Goal: Information Seeking & Learning: Learn about a topic

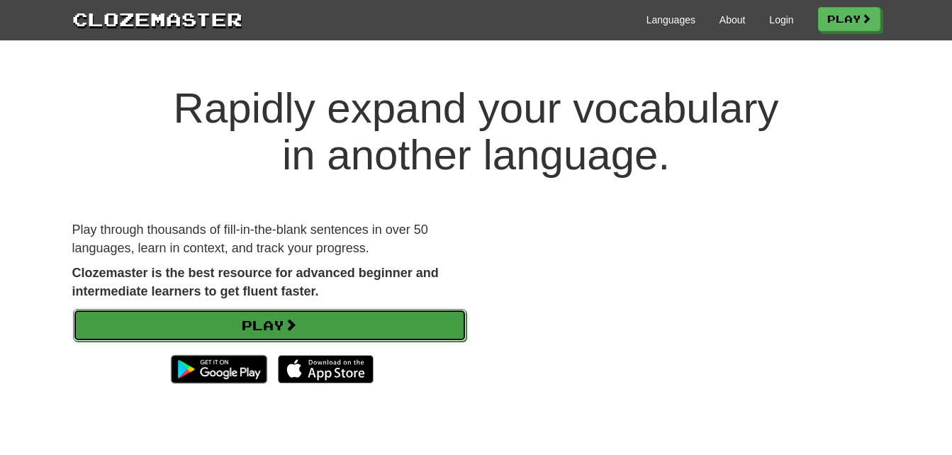
click at [160, 327] on link "Play" at bounding box center [270, 325] width 394 height 33
click at [130, 318] on link "Play" at bounding box center [270, 325] width 394 height 33
click at [149, 328] on link "Play" at bounding box center [270, 325] width 394 height 33
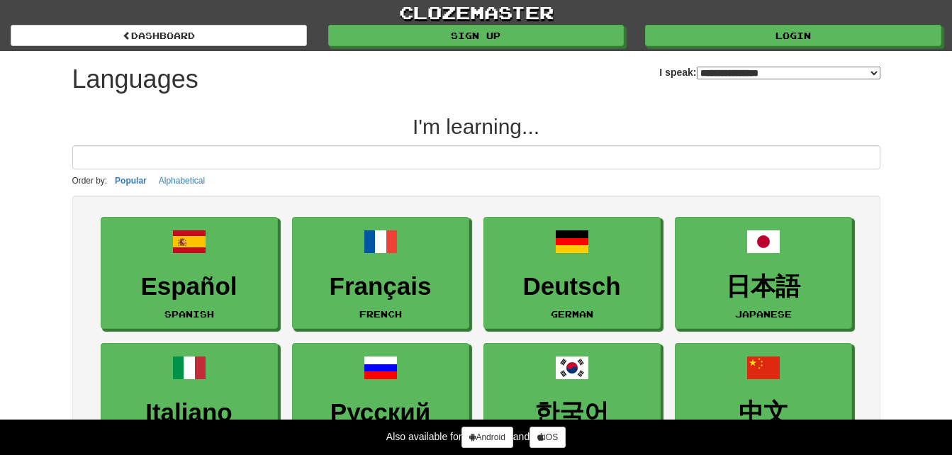
select select "*******"
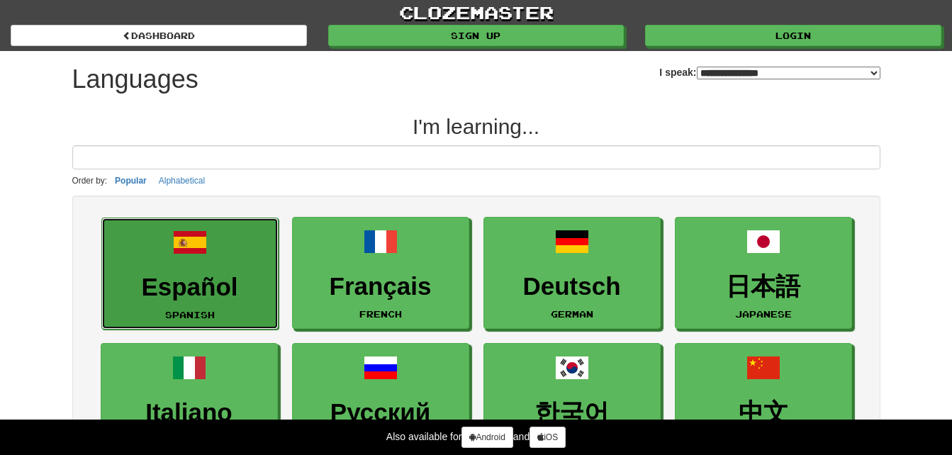
click at [155, 265] on link "Español Spanish" at bounding box center [189, 274] width 177 height 113
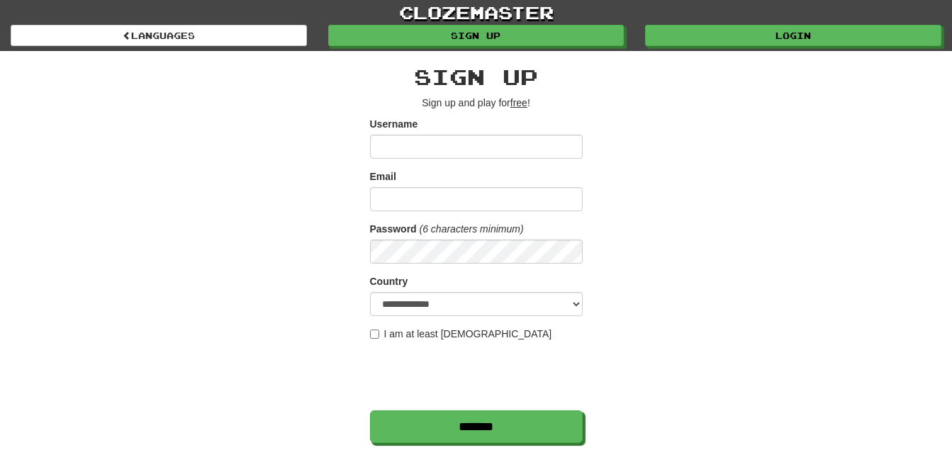
type input "**********"
click at [311, 106] on div "**********" at bounding box center [477, 299] width 830 height 496
drag, startPoint x: 377, startPoint y: 147, endPoint x: 535, endPoint y: 150, distance: 158.2
click at [535, 150] on input "**********" at bounding box center [476, 147] width 213 height 24
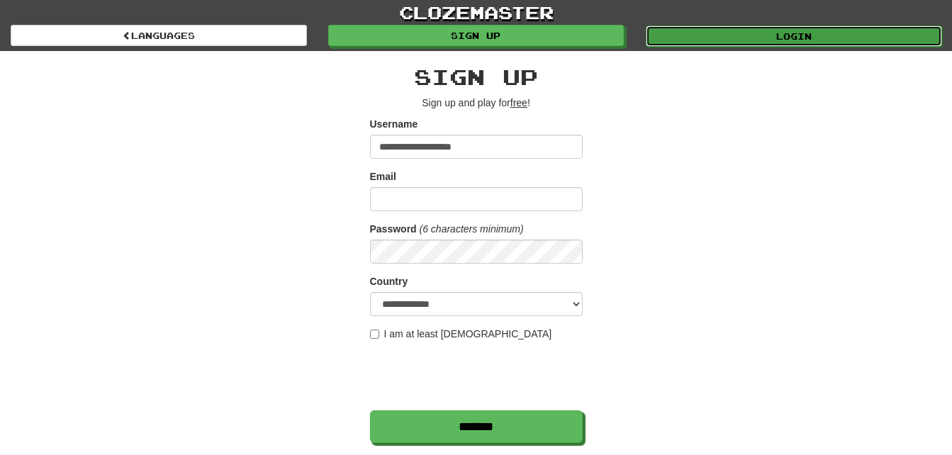
click at [686, 27] on link "Login" at bounding box center [794, 36] width 296 height 21
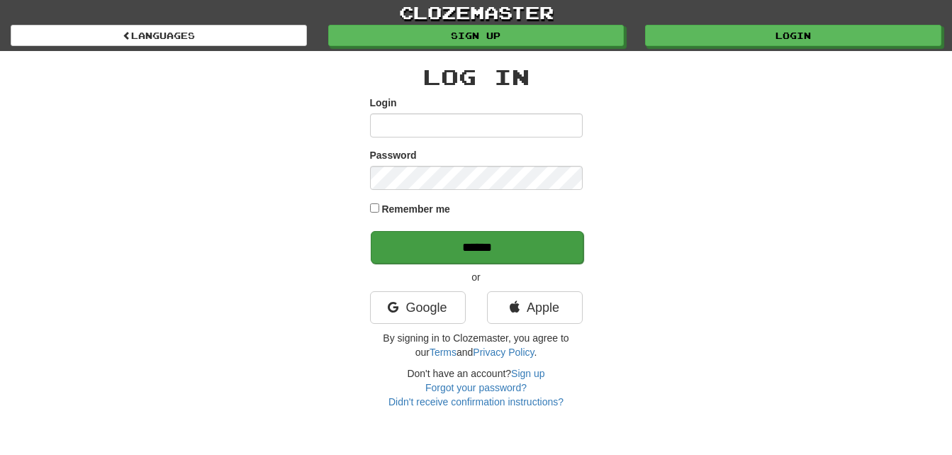
type input "**********"
click at [488, 232] on input "******" at bounding box center [477, 247] width 213 height 33
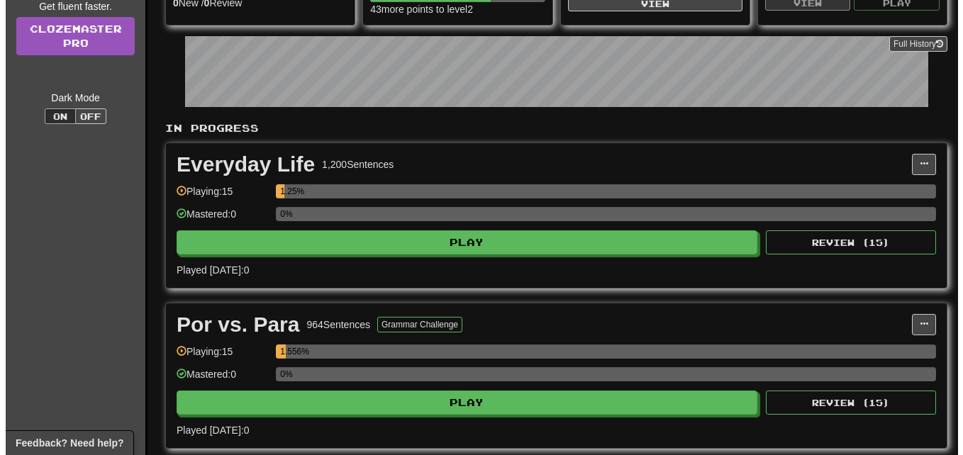
scroll to position [237, 0]
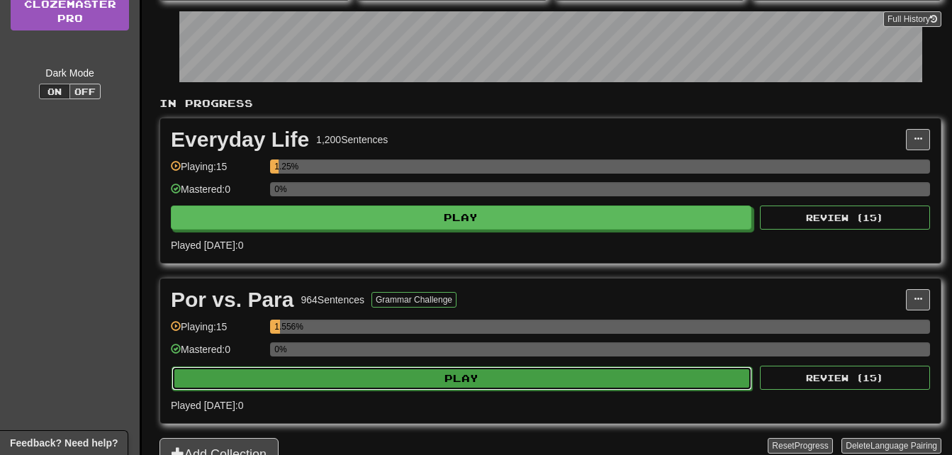
click at [667, 384] on button "Play" at bounding box center [462, 379] width 581 height 24
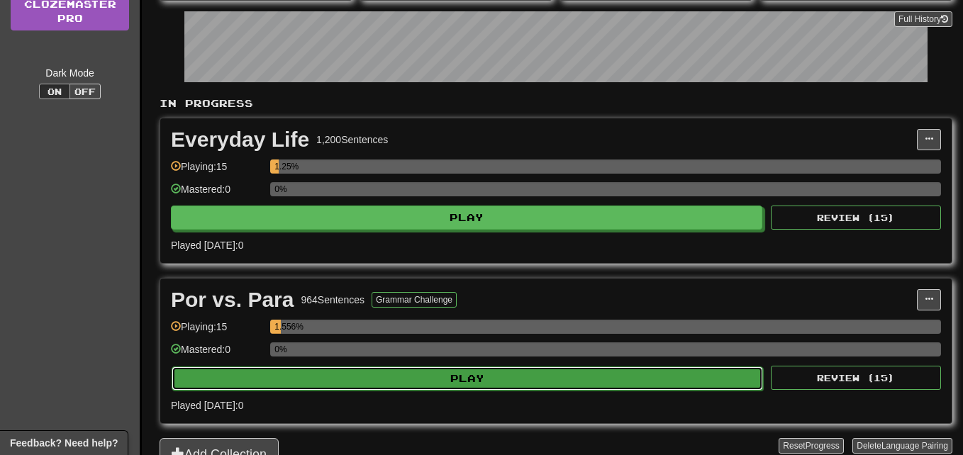
select select "**"
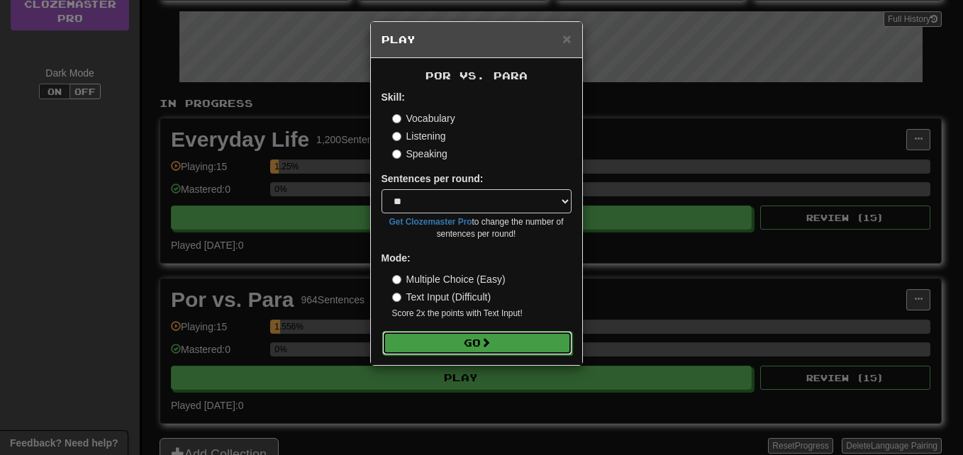
click at [484, 348] on button "Go" at bounding box center [477, 343] width 190 height 24
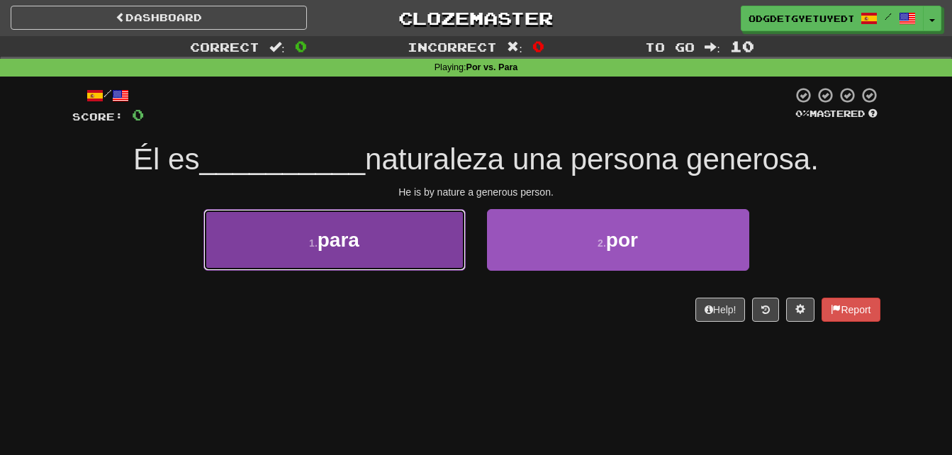
click at [387, 267] on button "1 . para" at bounding box center [335, 240] width 262 height 62
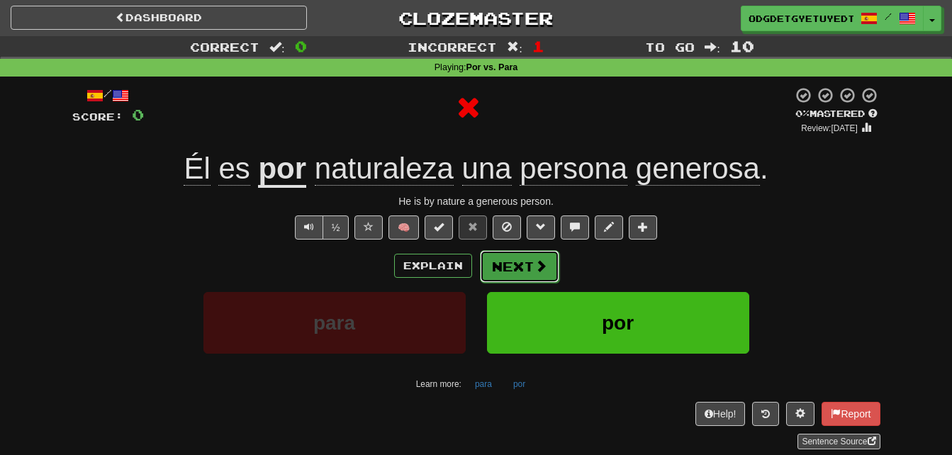
click at [527, 257] on button "Next" at bounding box center [519, 266] width 79 height 33
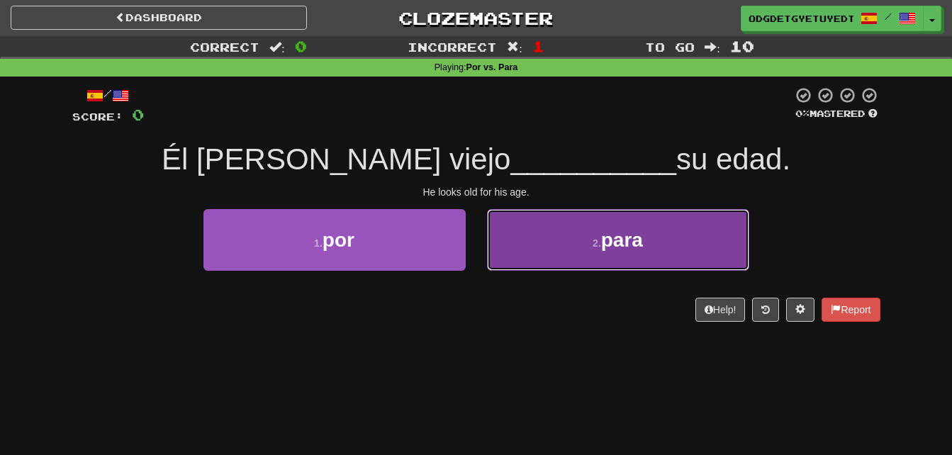
click at [703, 246] on button "2 . para" at bounding box center [618, 240] width 262 height 62
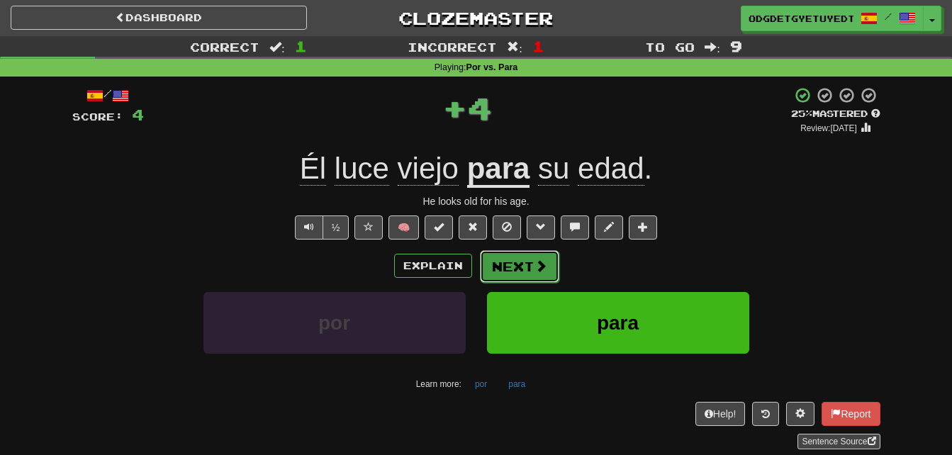
click at [537, 272] on span at bounding box center [541, 266] width 13 height 13
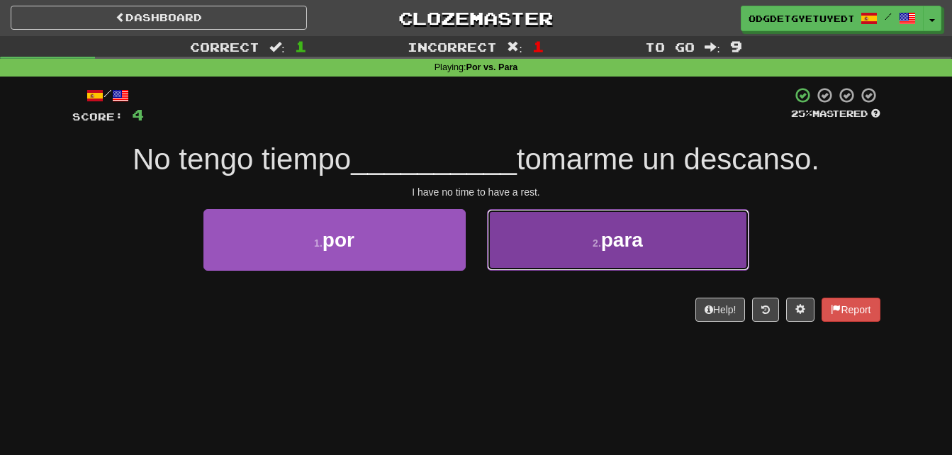
click at [677, 237] on button "2 . para" at bounding box center [618, 240] width 262 height 62
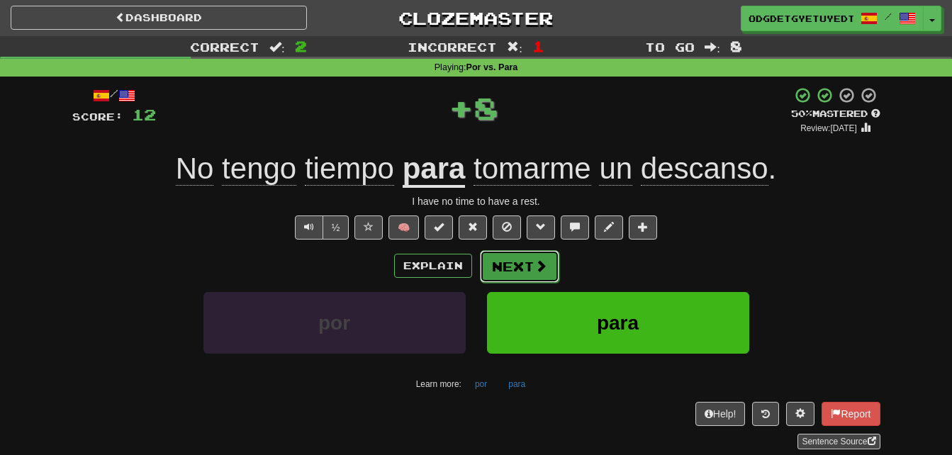
click at [543, 274] on button "Next" at bounding box center [519, 266] width 79 height 33
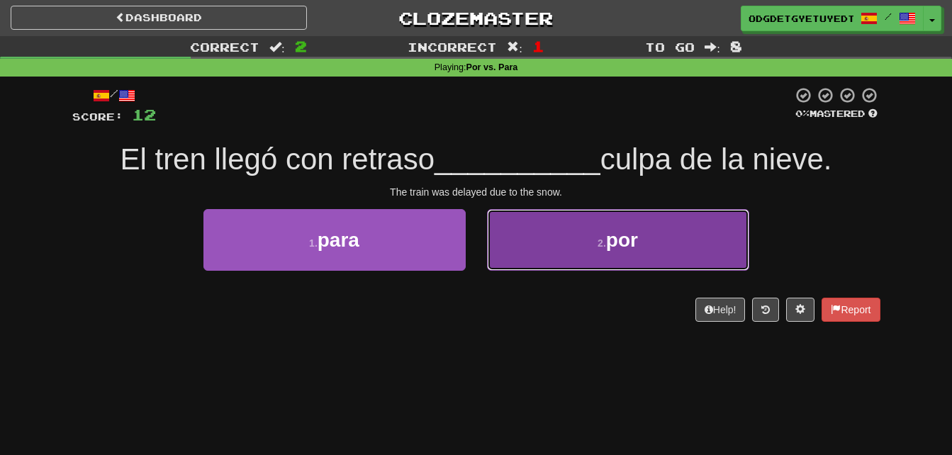
click at [725, 240] on button "2 . por" at bounding box center [618, 240] width 262 height 62
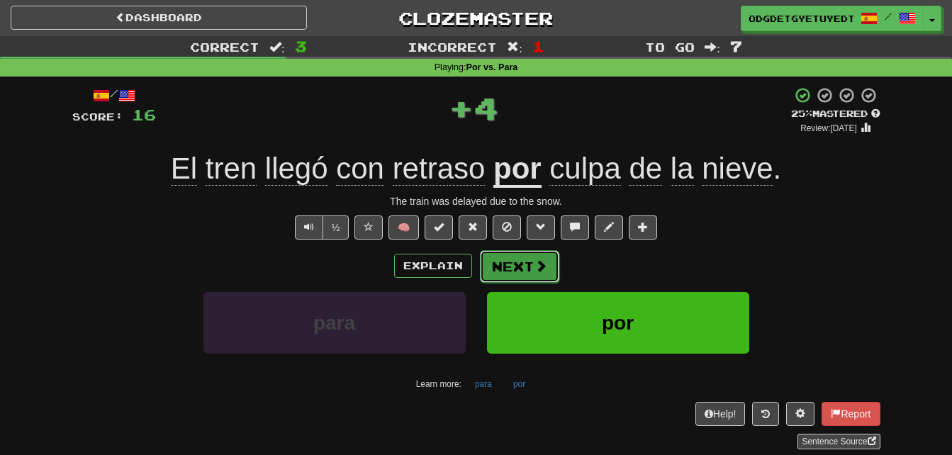
click at [535, 270] on span at bounding box center [541, 266] width 13 height 13
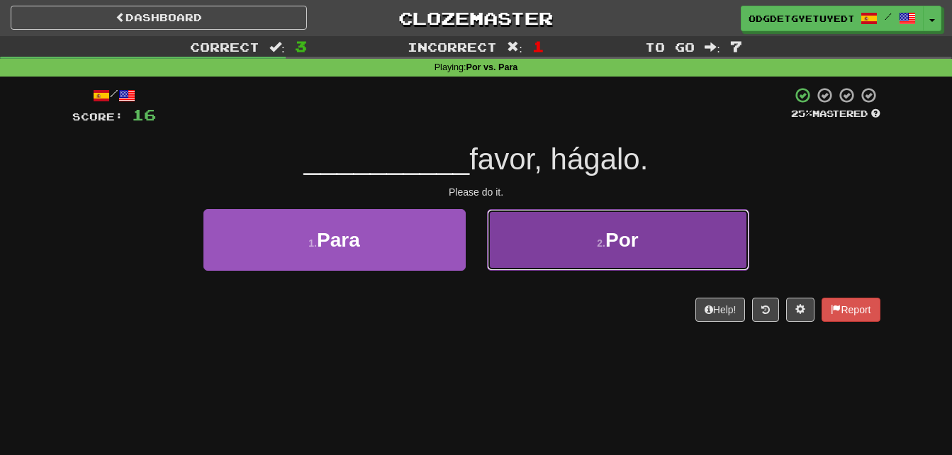
click at [690, 245] on button "2 . Por" at bounding box center [618, 240] width 262 height 62
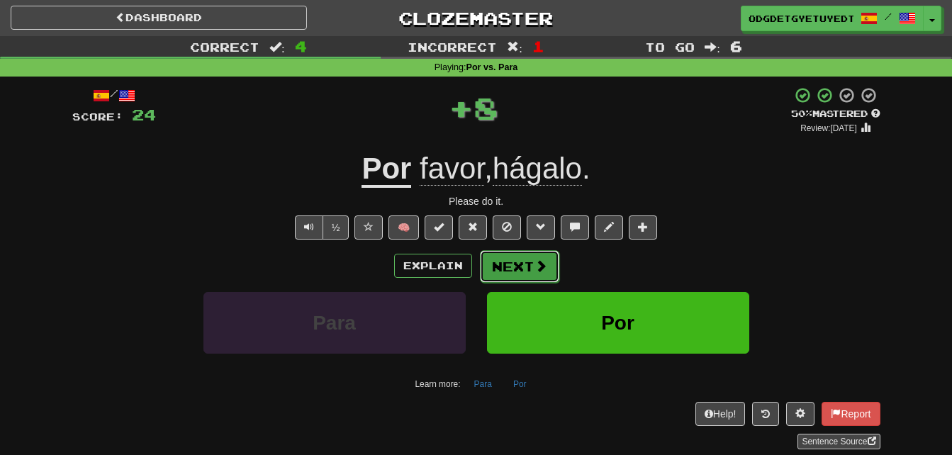
click at [530, 262] on button "Next" at bounding box center [519, 266] width 79 height 33
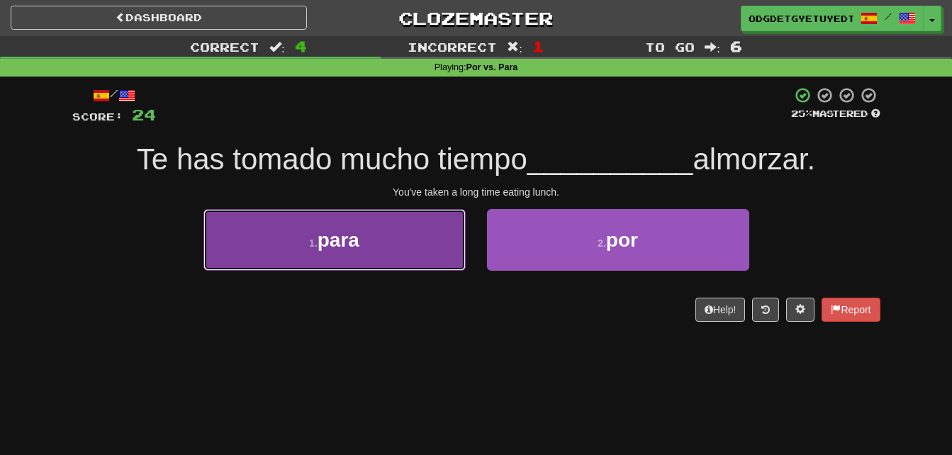
click at [238, 256] on button "1 . para" at bounding box center [335, 240] width 262 height 62
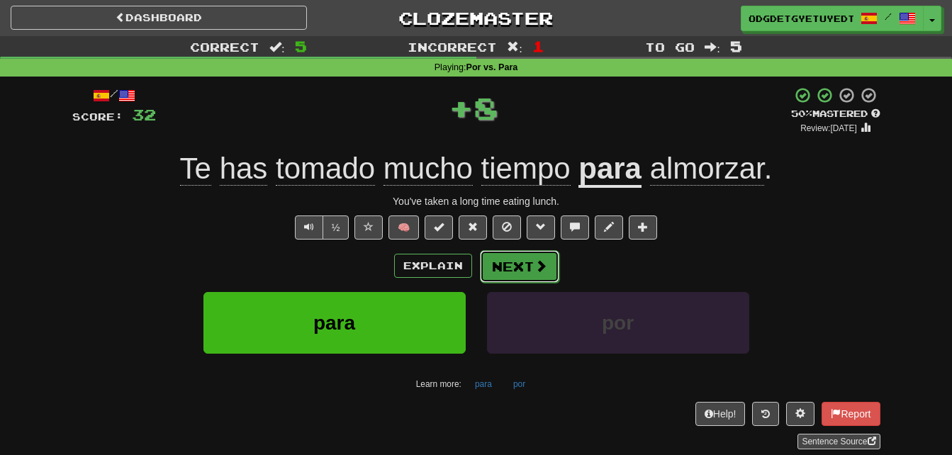
click at [530, 274] on button "Next" at bounding box center [519, 266] width 79 height 33
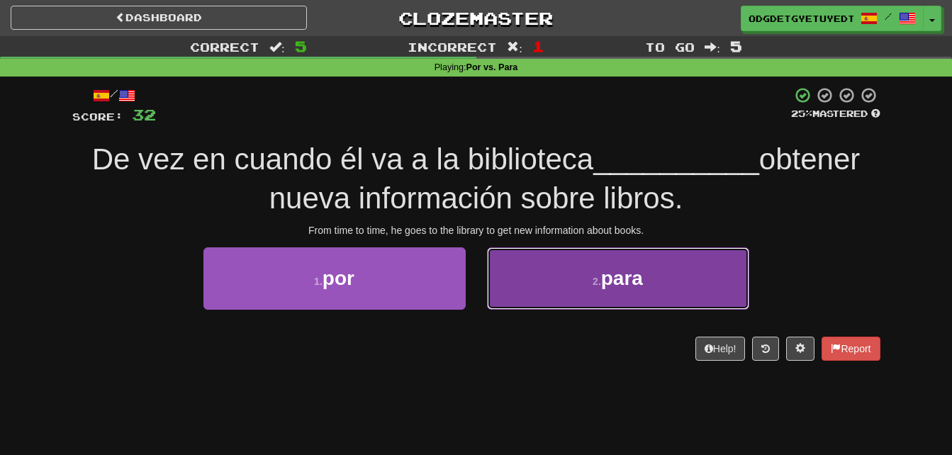
click at [667, 303] on button "2 . para" at bounding box center [618, 279] width 262 height 62
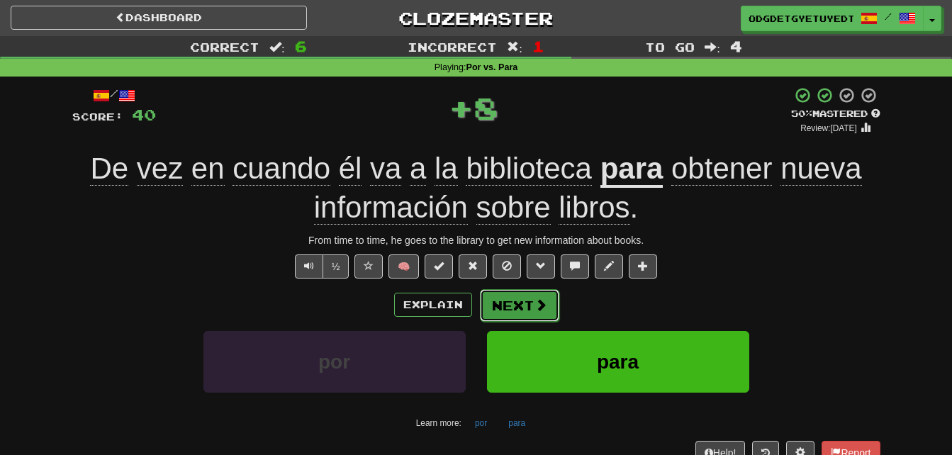
click at [555, 294] on button "Next" at bounding box center [519, 305] width 79 height 33
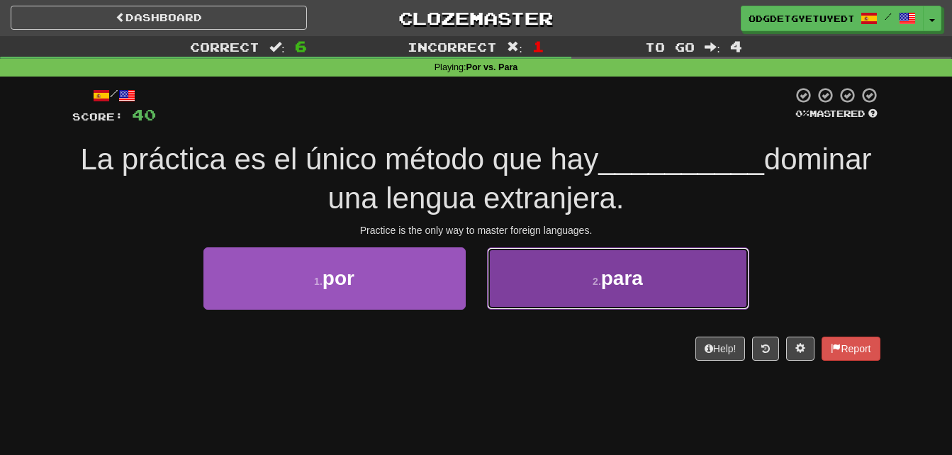
click at [634, 281] on span "para" at bounding box center [622, 278] width 42 height 22
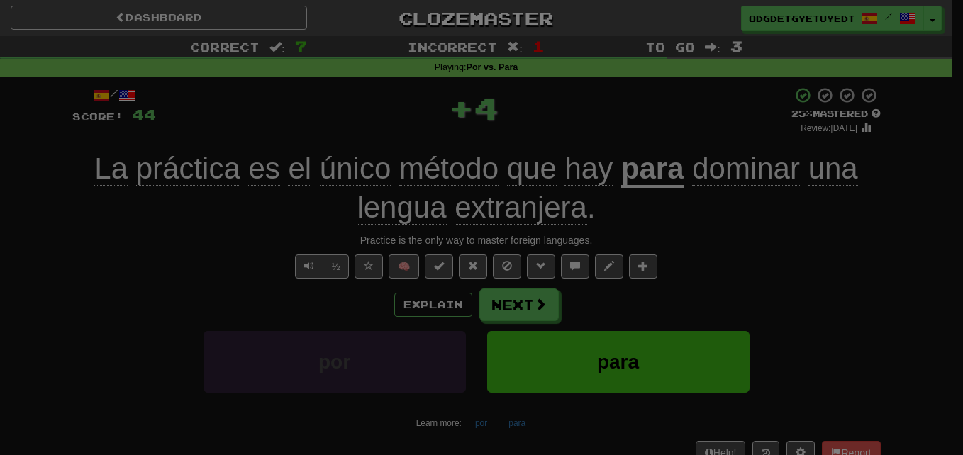
click at [540, 303] on div at bounding box center [481, 227] width 963 height 455
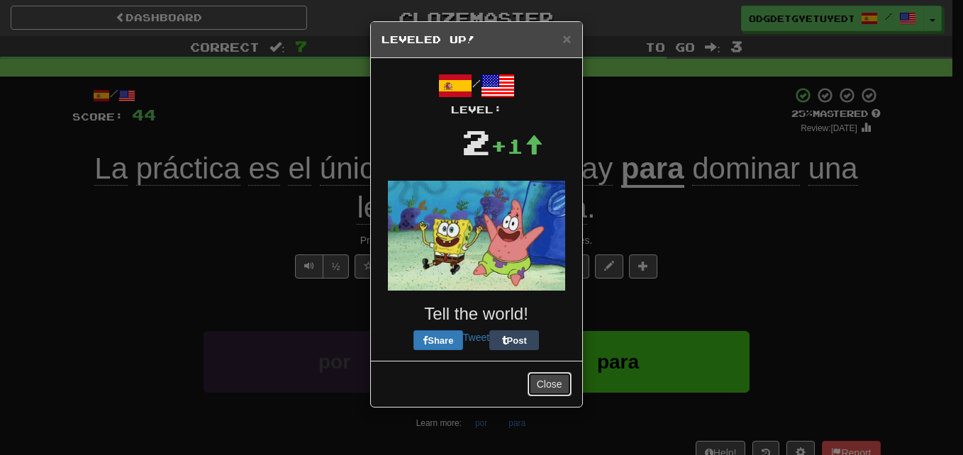
click at [555, 382] on button "Close" at bounding box center [550, 384] width 44 height 24
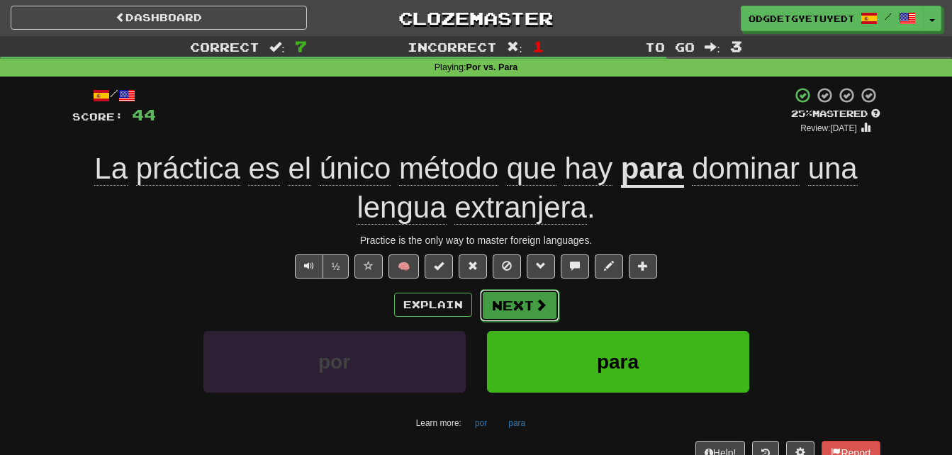
click at [520, 315] on button "Next" at bounding box center [519, 305] width 79 height 33
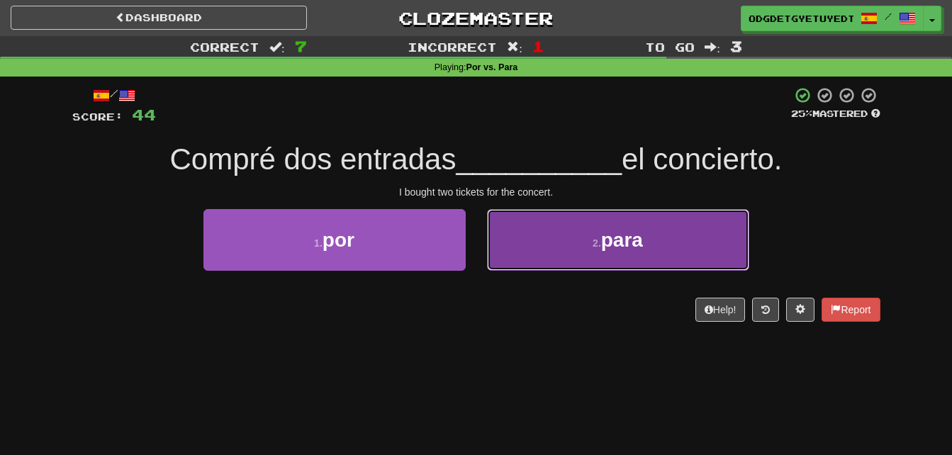
click at [647, 256] on button "2 . para" at bounding box center [618, 240] width 262 height 62
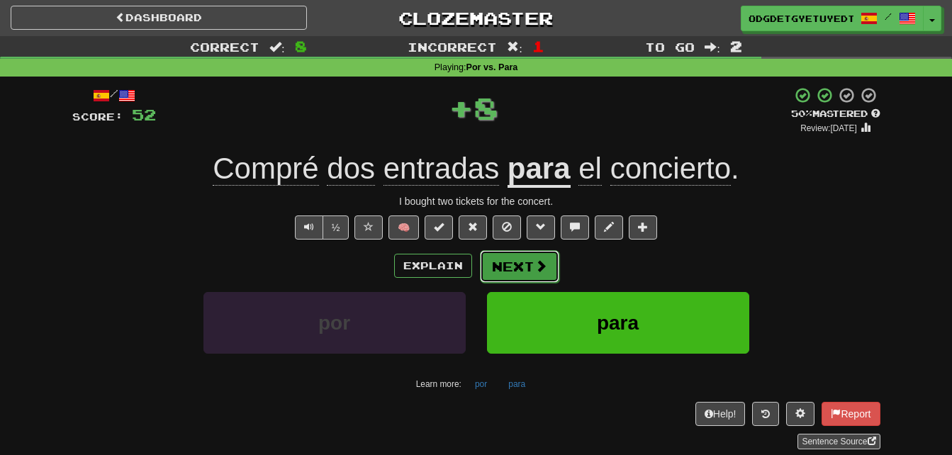
click at [541, 276] on button "Next" at bounding box center [519, 266] width 79 height 33
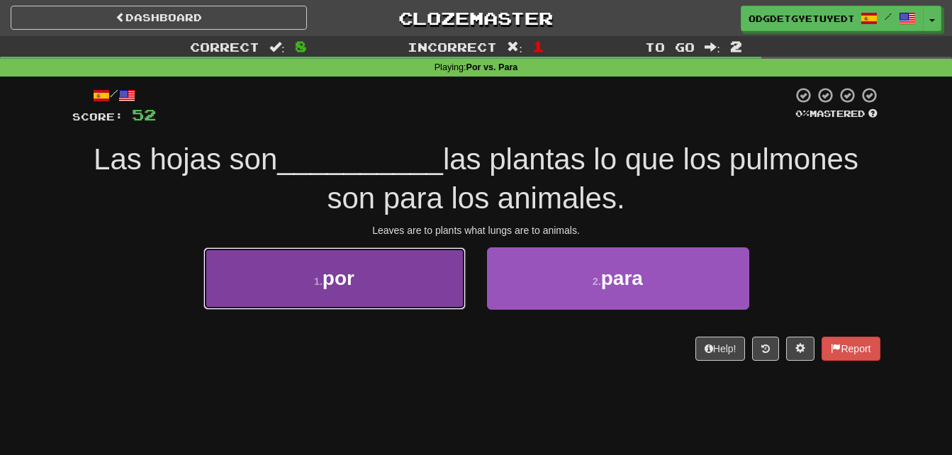
click at [440, 281] on button "1 . por" at bounding box center [335, 279] width 262 height 62
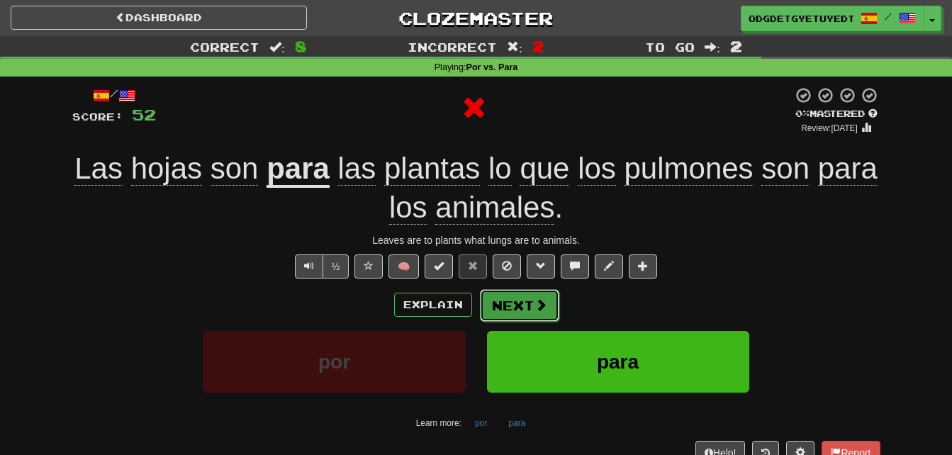
click at [521, 316] on button "Next" at bounding box center [519, 305] width 79 height 33
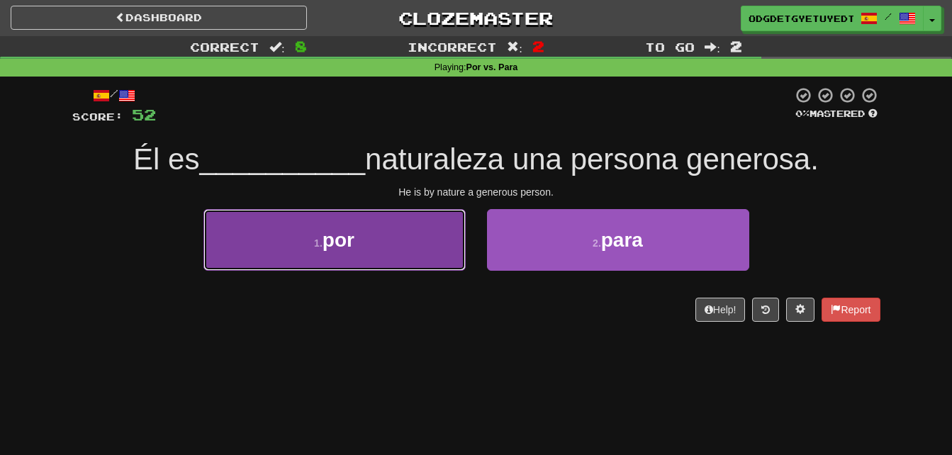
click at [426, 252] on button "1 . por" at bounding box center [335, 240] width 262 height 62
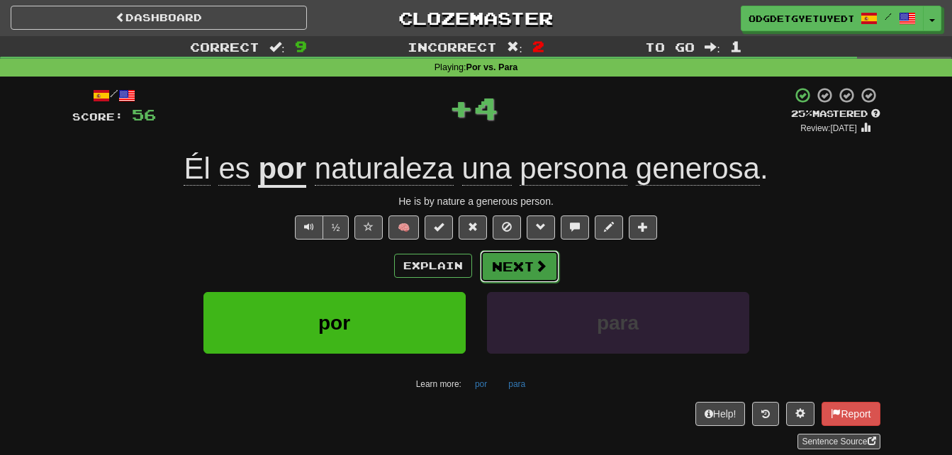
click at [532, 277] on button "Next" at bounding box center [519, 266] width 79 height 33
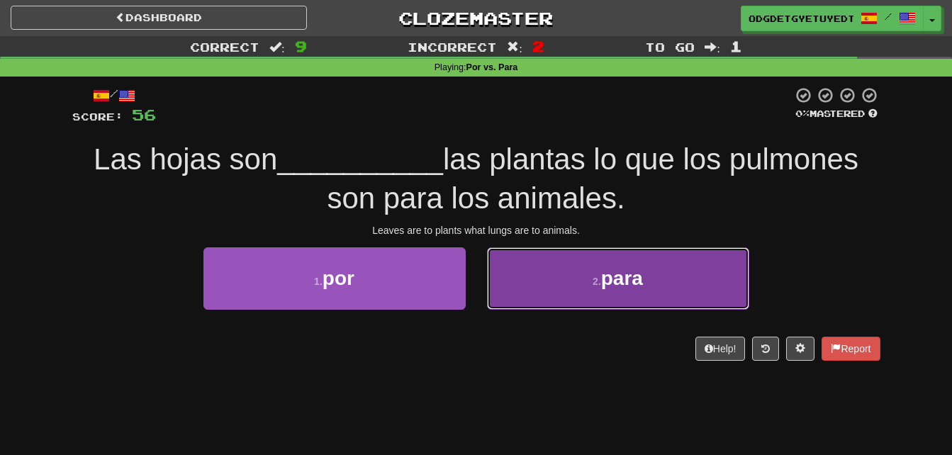
click at [584, 281] on button "2 . para" at bounding box center [618, 279] width 262 height 62
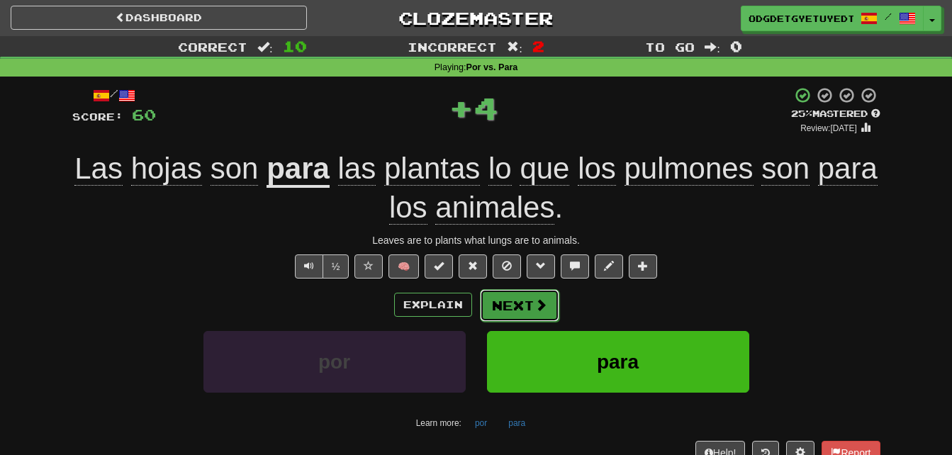
click at [540, 312] on button "Next" at bounding box center [519, 305] width 79 height 33
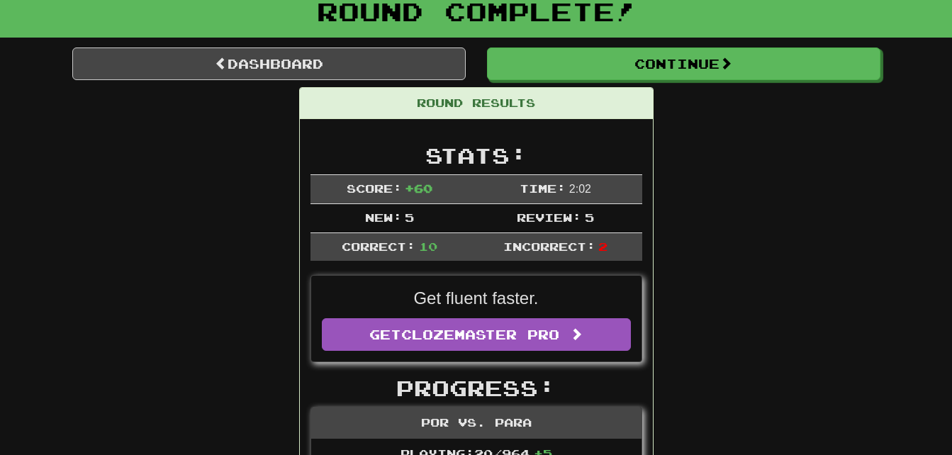
scroll to position [89, 0]
